Goal: Task Accomplishment & Management: Manage account settings

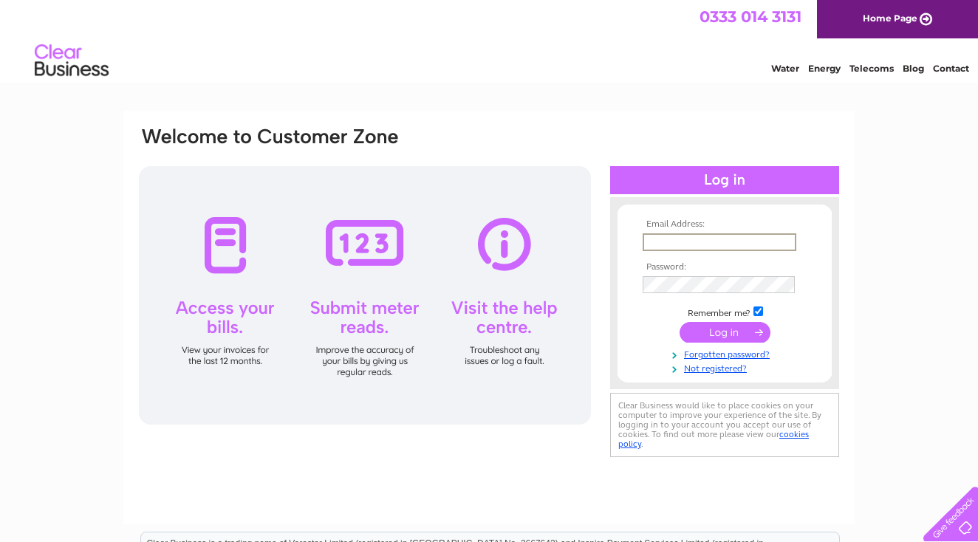
type input "[EMAIL_ADDRESS][DOMAIN_NAME]"
click at [729, 330] on input "submit" at bounding box center [725, 331] width 91 height 21
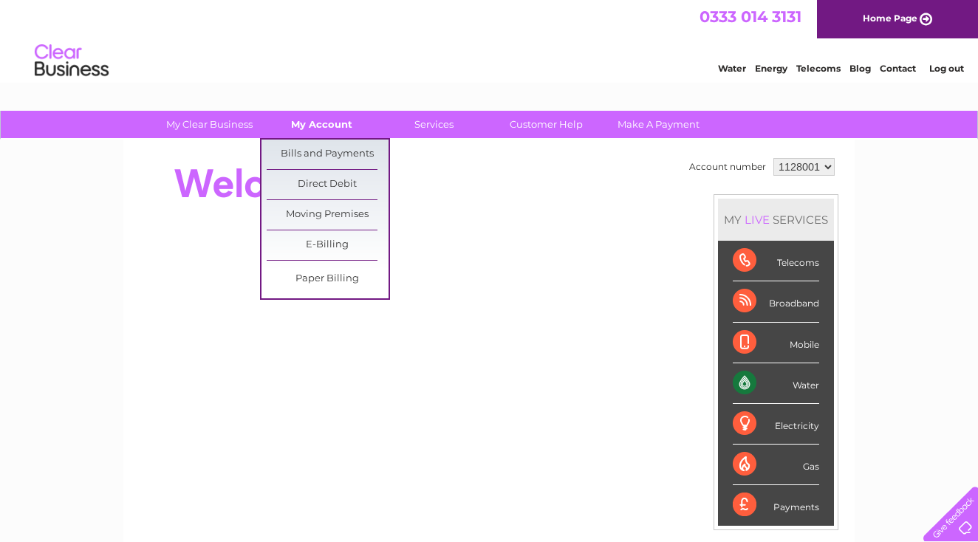
click at [330, 120] on link "My Account" at bounding box center [322, 124] width 122 height 27
click at [322, 154] on link "Bills and Payments" at bounding box center [328, 155] width 122 height 30
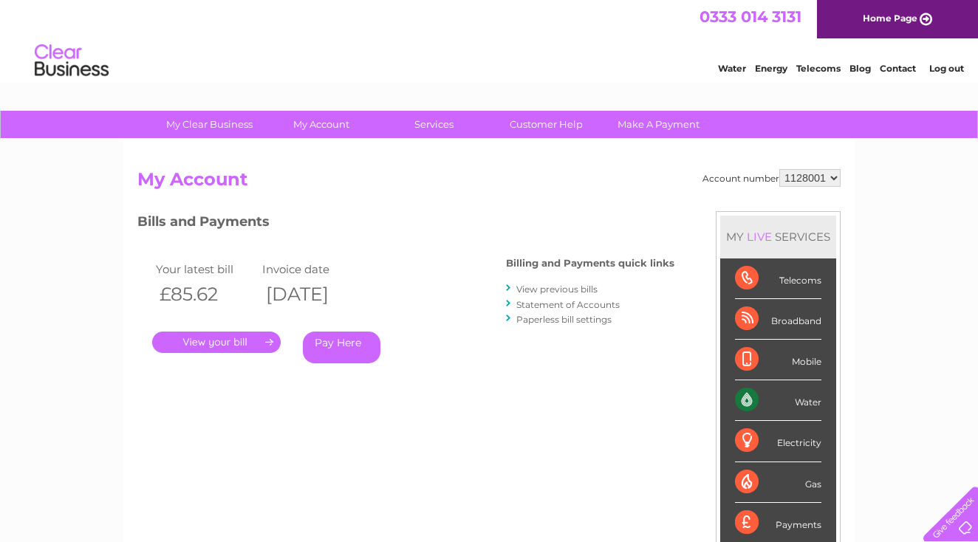
click at [254, 343] on link "." at bounding box center [216, 342] width 129 height 21
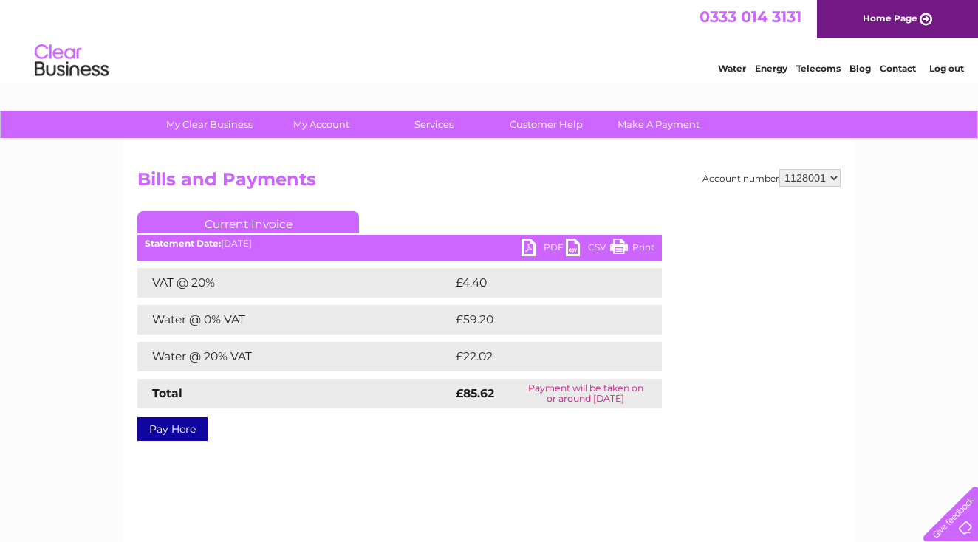
click at [625, 244] on link "Print" at bounding box center [632, 249] width 44 height 21
